Goal: Information Seeking & Learning: Learn about a topic

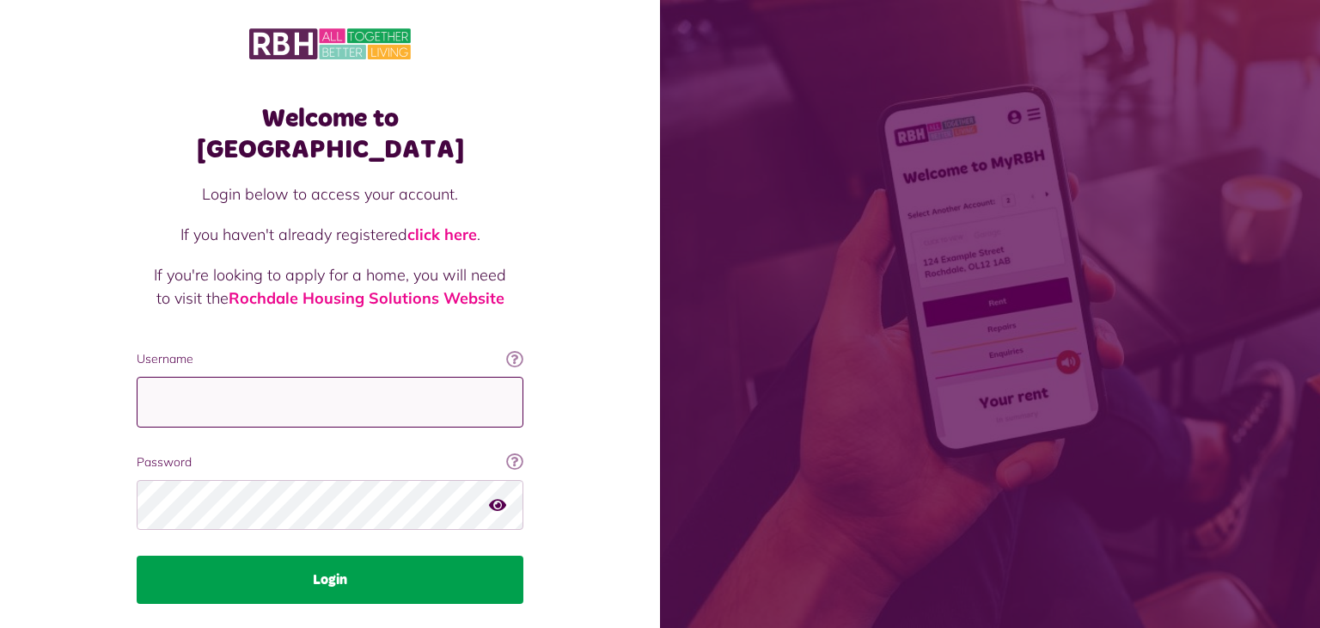
type input "**********"
click at [349, 555] on button "Login" at bounding box center [330, 579] width 387 height 48
click at [356, 555] on button "Login" at bounding box center [330, 579] width 387 height 48
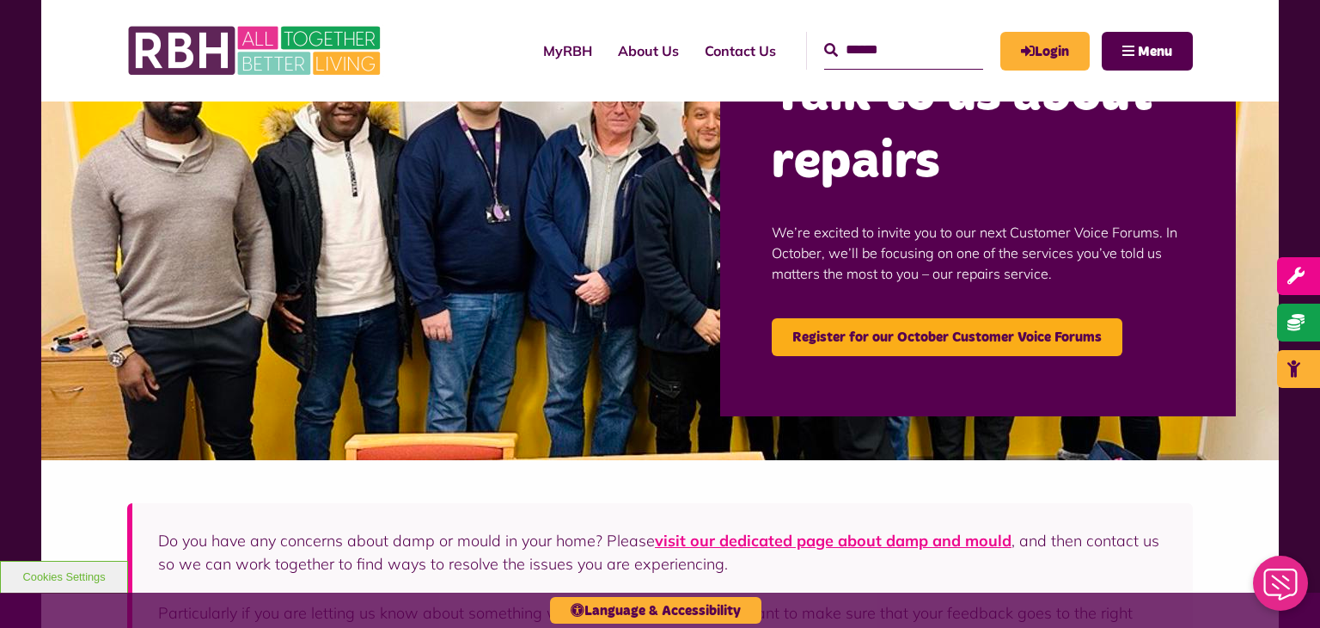
scroll to position [167, 0]
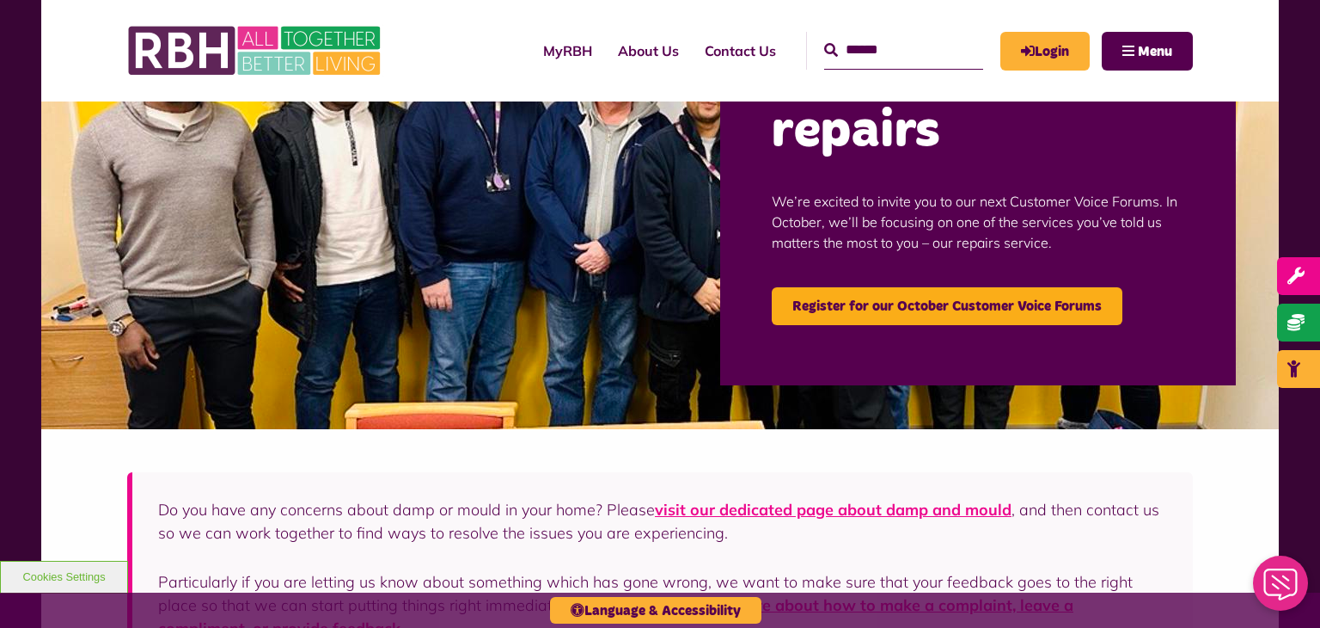
click at [873, 45] on input "Search" at bounding box center [903, 50] width 159 height 37
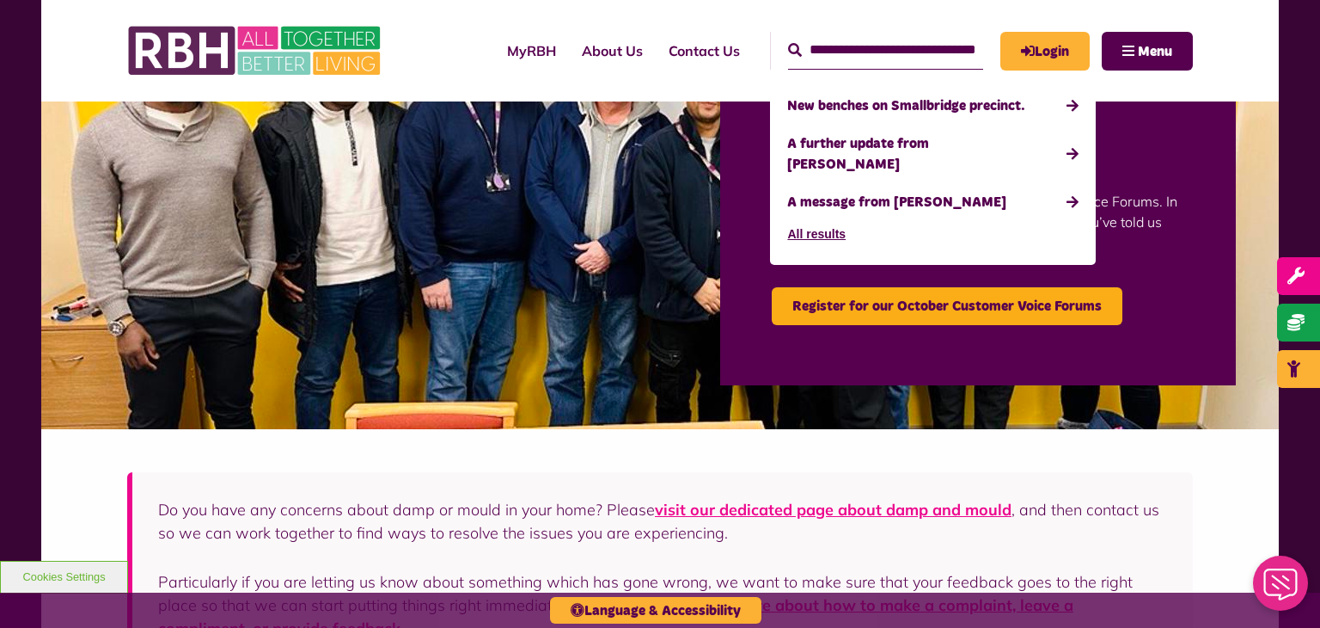
scroll to position [0, 30]
type input "**********"
click at [788, 40] on button "Search" at bounding box center [795, 50] width 14 height 21
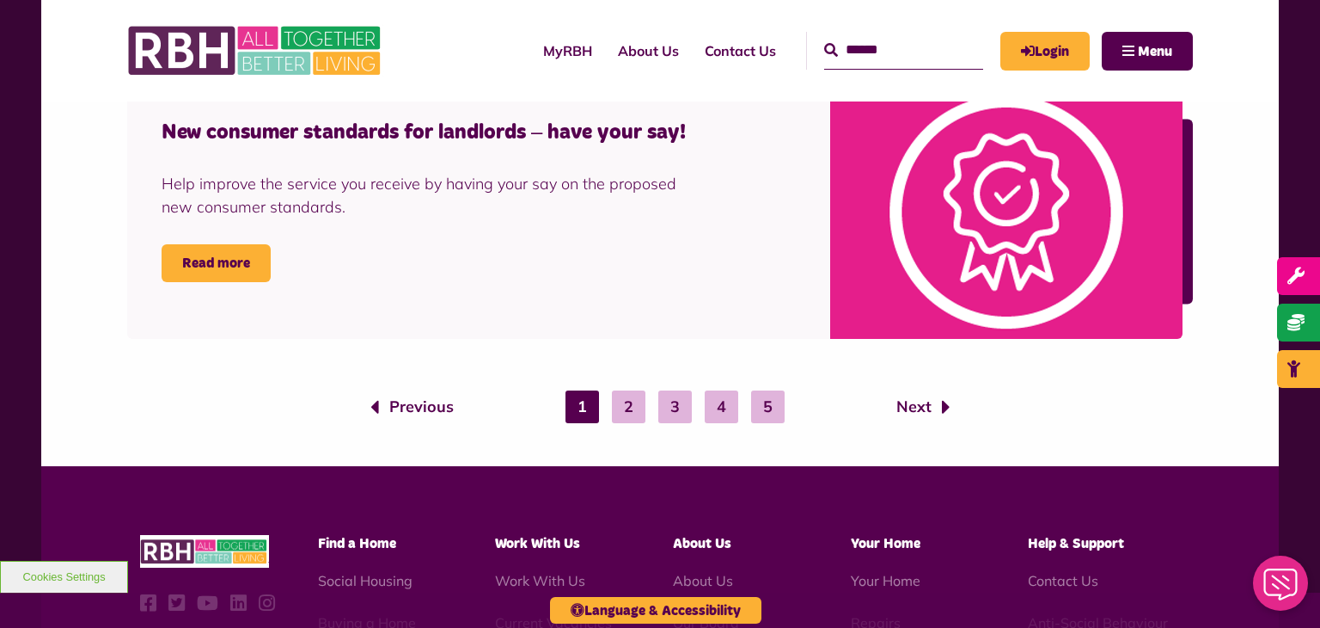
scroll to position [2799, 0]
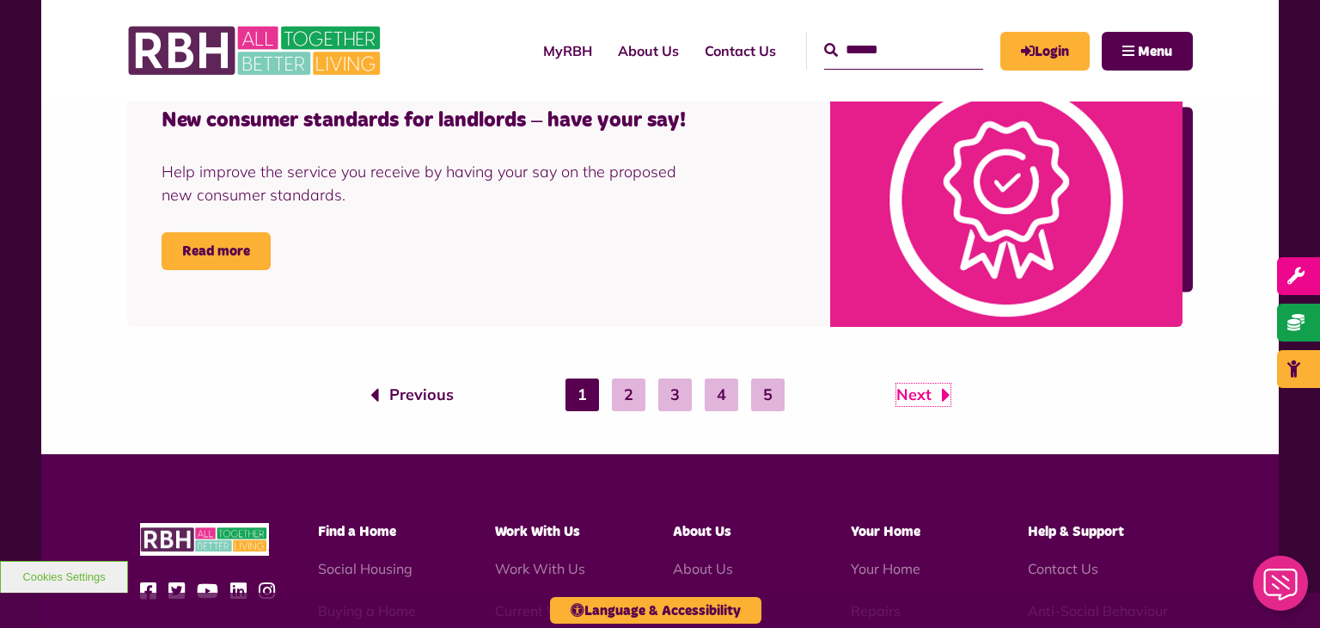
click at [920, 392] on link "Next" at bounding box center [924, 394] width 54 height 22
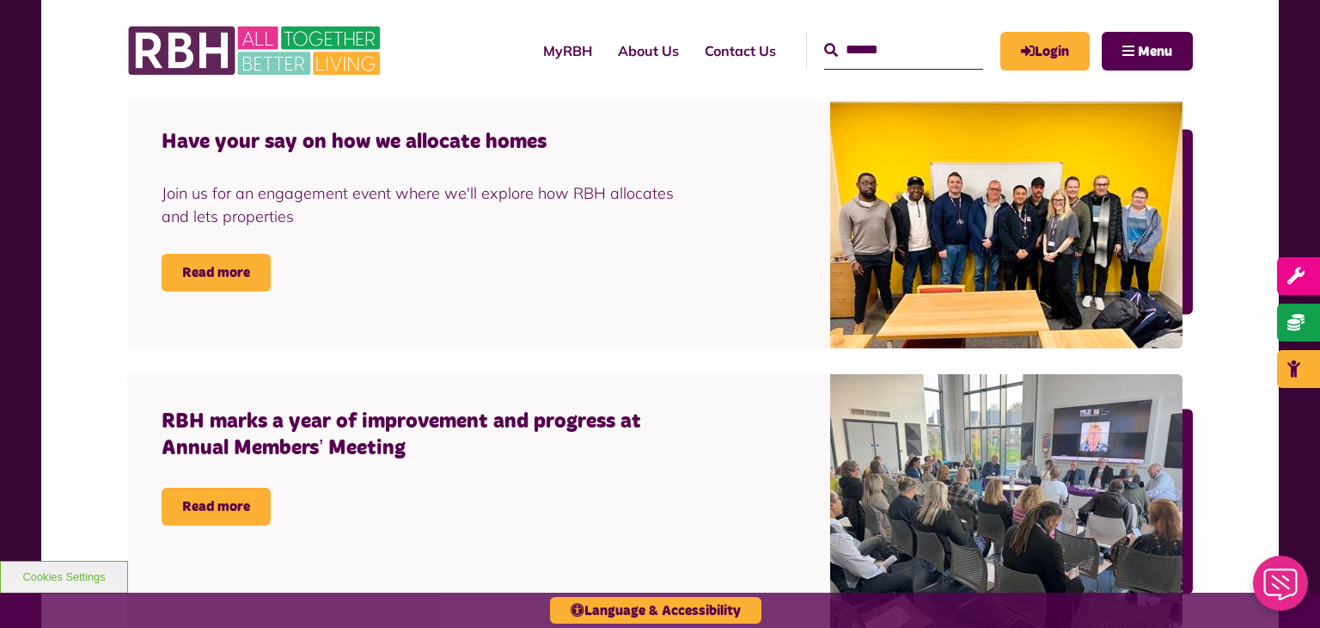
scroll to position [1374, 0]
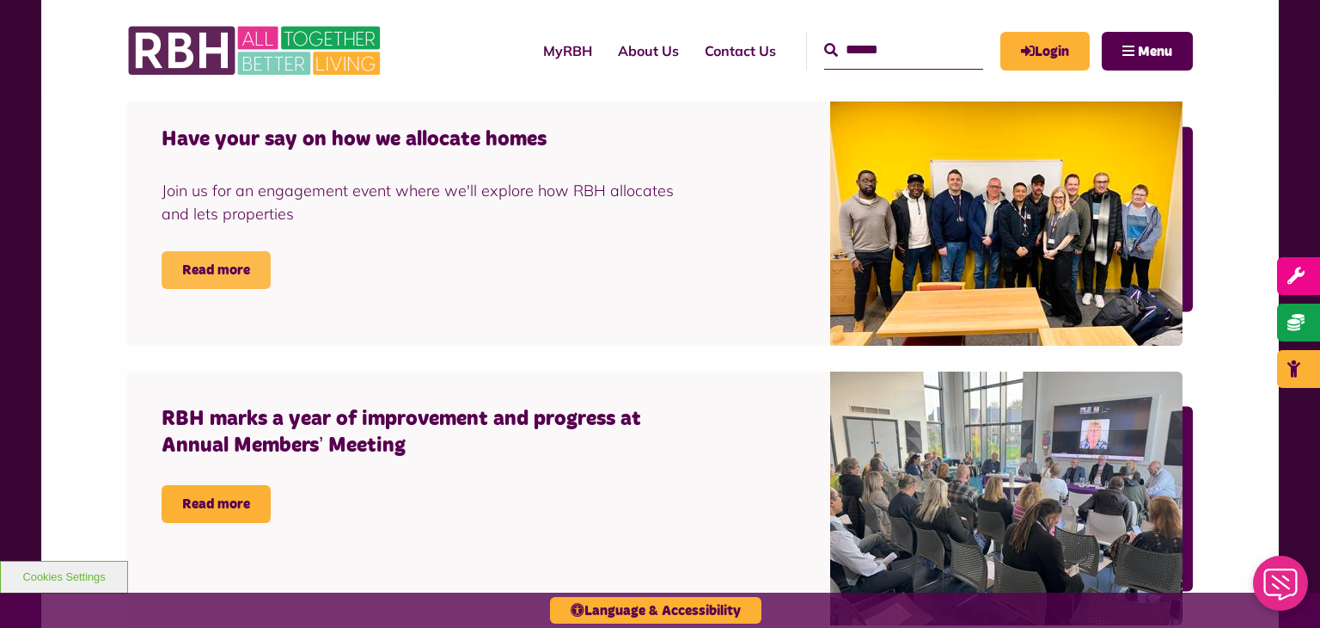
click at [243, 268] on link "Read more" at bounding box center [216, 270] width 109 height 38
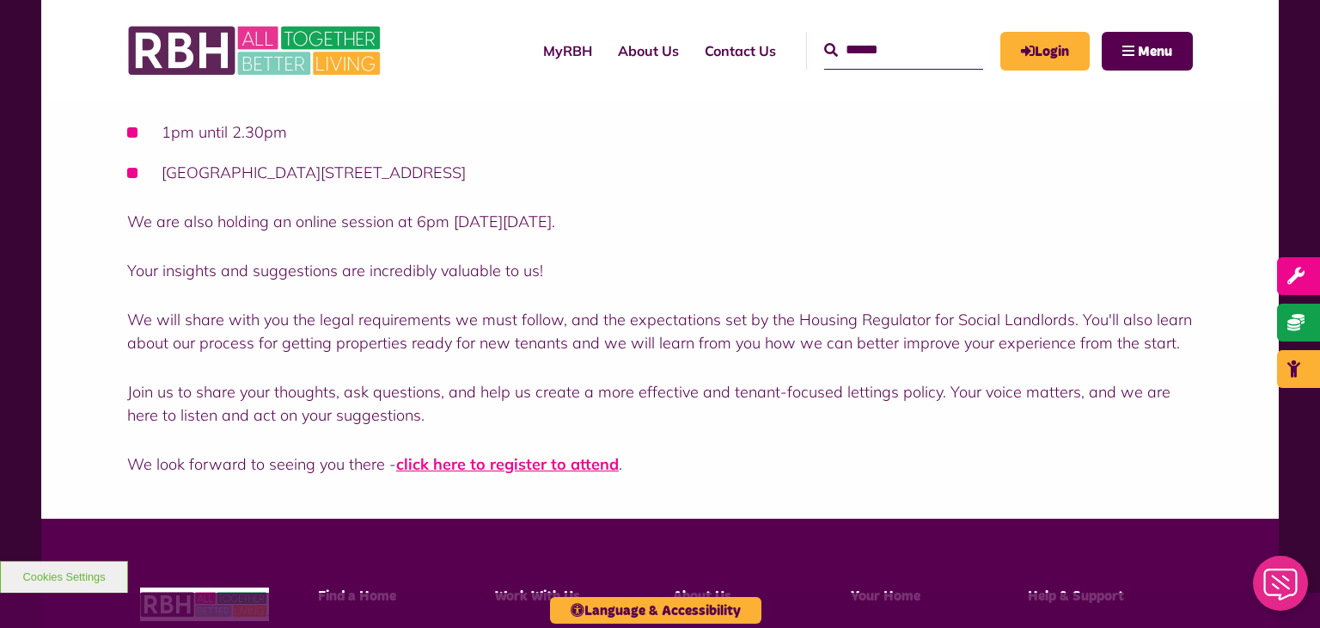
scroll to position [460, 0]
